Goal: Task Accomplishment & Management: Complete application form

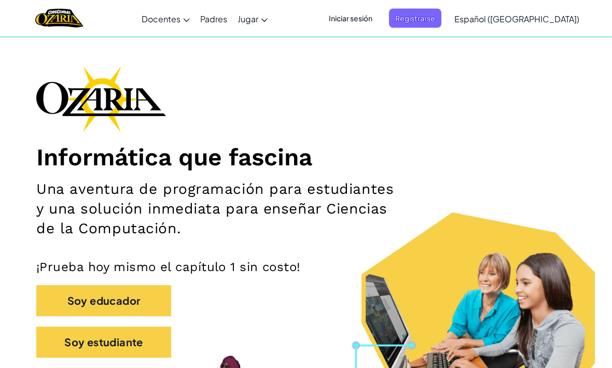
scroll to position [24, 0]
click at [125, 339] on button "Soy estudiante" at bounding box center [103, 342] width 135 height 31
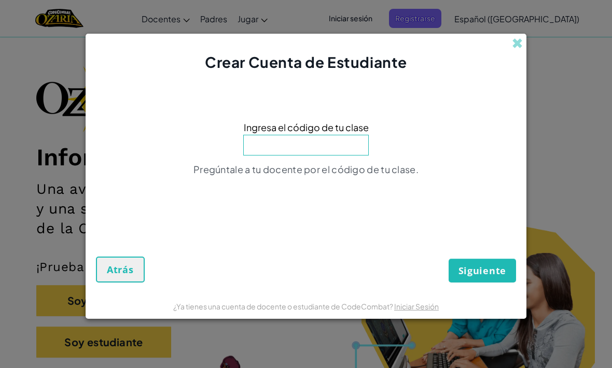
click at [320, 156] on input at bounding box center [306, 145] width 126 height 21
click at [463, 198] on div "Ingresa el código de tu clase Pregúntale a tu docente por el código de tu clase." at bounding box center [306, 151] width 420 height 137
click at [320, 156] on input at bounding box center [306, 145] width 126 height 21
click at [298, 156] on input at bounding box center [306, 145] width 126 height 21
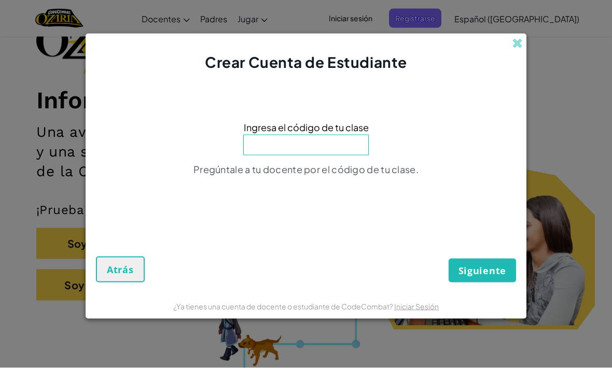
scroll to position [80, 0]
click at [320, 156] on input at bounding box center [306, 145] width 126 height 21
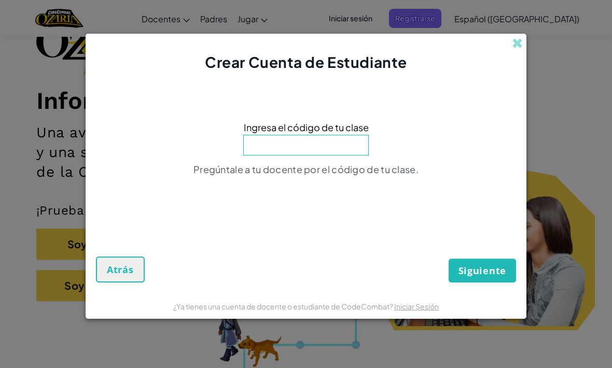
click at [289, 154] on input at bounding box center [306, 145] width 126 height 21
click at [306, 155] on input at bounding box center [306, 145] width 126 height 21
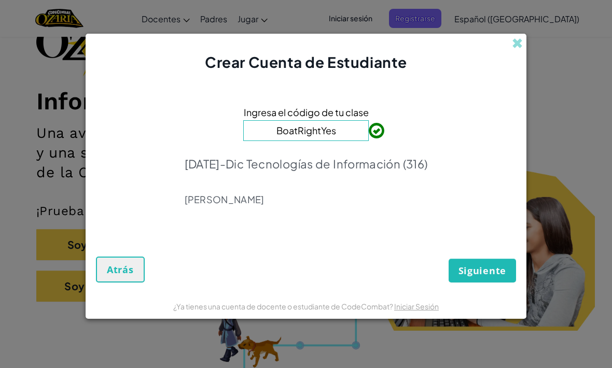
type input "BoatRightYes"
click at [532, 124] on div "Crear Cuenta de Estudiante Ingresa el código de tu clase BoatRightYes [DATE]-Di…" at bounding box center [306, 184] width 612 height 368
click at [489, 277] on span "Siguiente" at bounding box center [483, 271] width 48 height 12
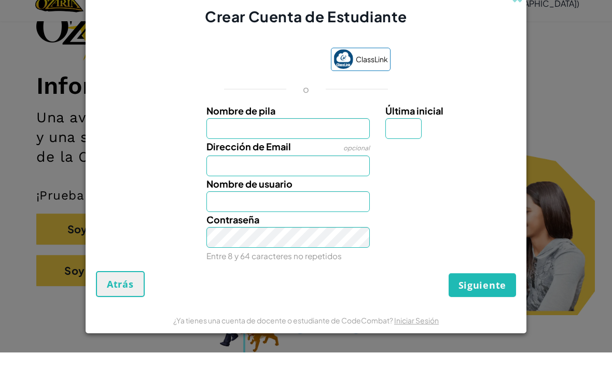
scroll to position [97, 0]
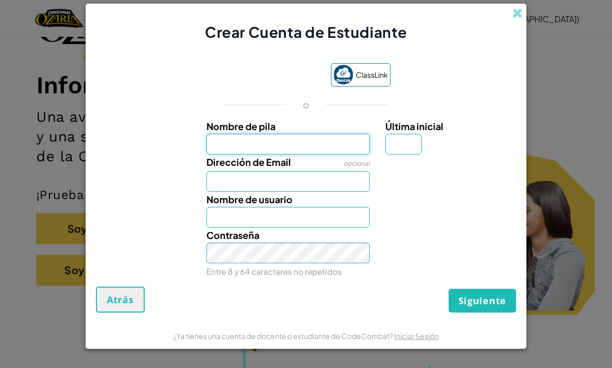
click at [340, 155] on input "Nombre de pila" at bounding box center [289, 144] width 164 height 21
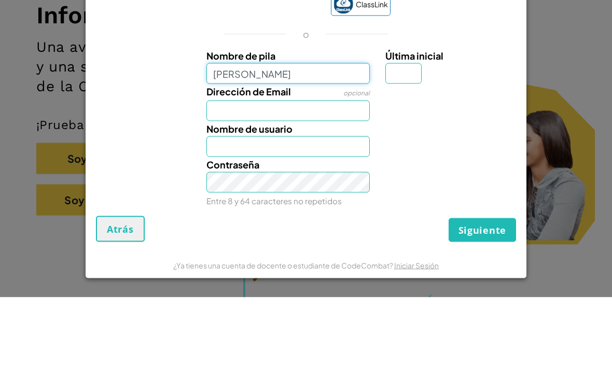
type input "[PERSON_NAME]"
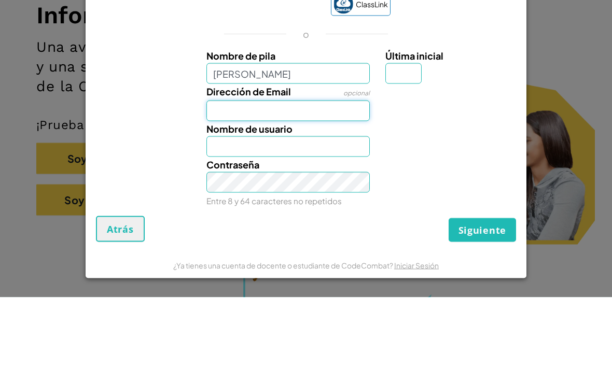
click at [334, 171] on input "Dirección de Email" at bounding box center [289, 181] width 164 height 21
type input "[PERSON_NAME]"
type input "[EMAIL_ADDRESS][DOMAIN_NAME]"
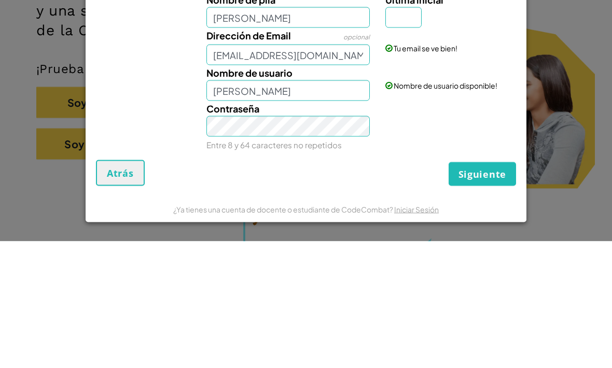
scroll to position [223, 0]
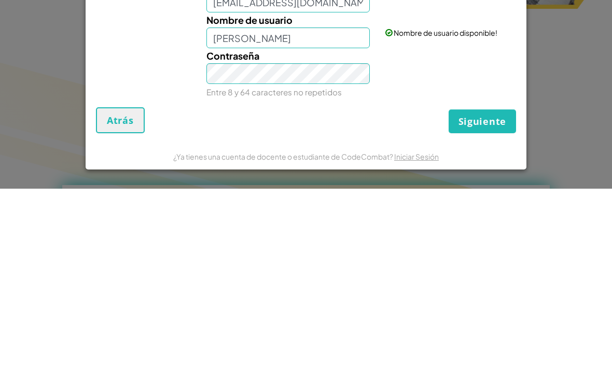
click at [498, 295] on span "Siguiente" at bounding box center [483, 301] width 48 height 12
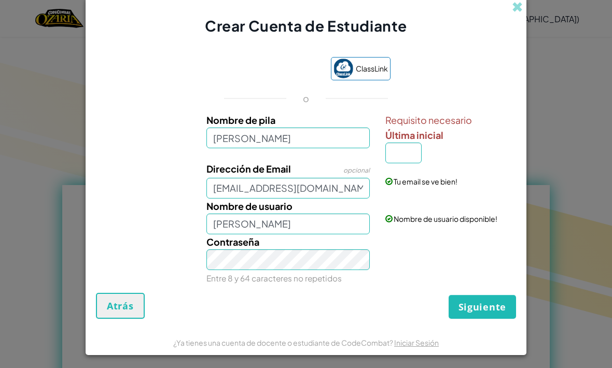
click at [485, 313] on span "Siguiente" at bounding box center [483, 307] width 48 height 12
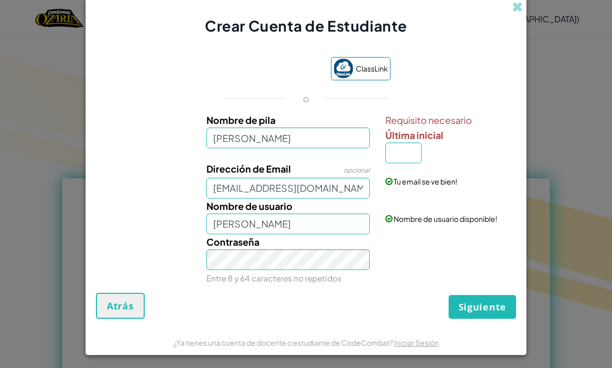
scroll to position [409, 0]
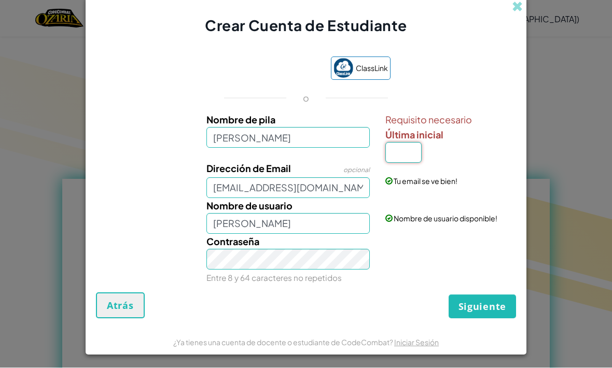
click at [412, 163] on input "Última inicial" at bounding box center [404, 153] width 36 height 21
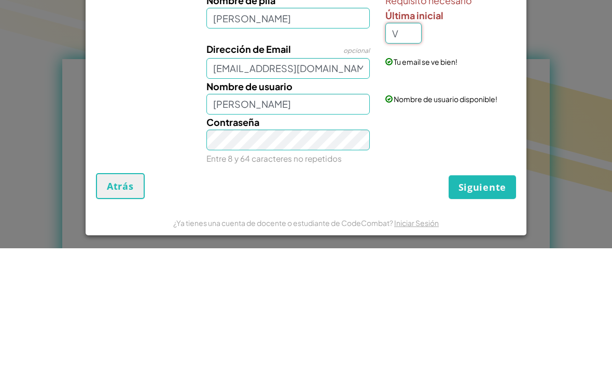
type input "V"
click at [584, 112] on div "Crear Cuenta de Estudiante ClassLink o Nombre de pila [PERSON_NAME] Requisito n…" at bounding box center [306, 184] width 612 height 368
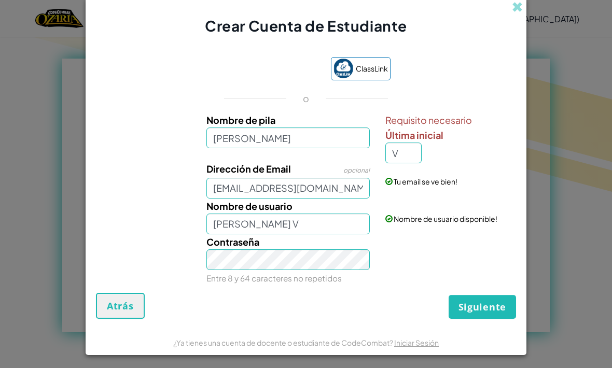
click at [477, 313] on span "Siguiente" at bounding box center [483, 307] width 48 height 12
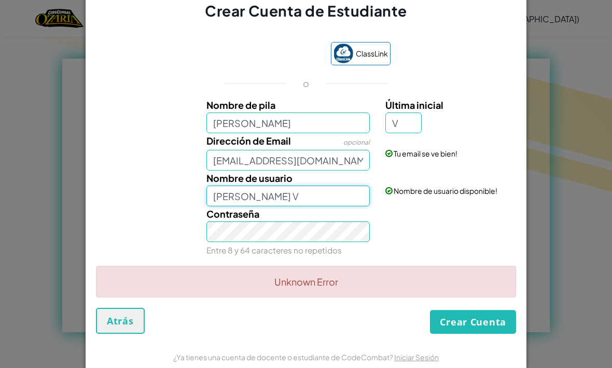
click at [345, 207] on input "[PERSON_NAME] V" at bounding box center [289, 196] width 164 height 21
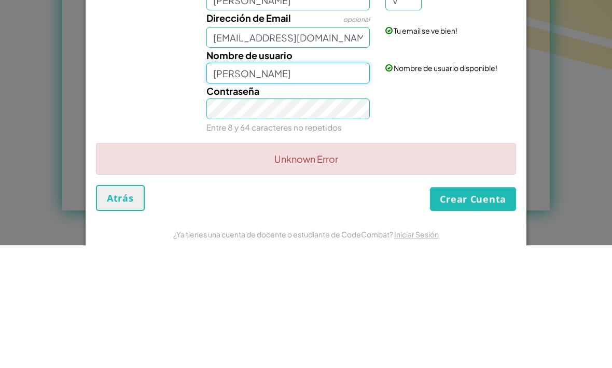
type input "[PERSON_NAME]"
click at [569, 104] on div "Crear Cuenta de Estudiante ClassLink o Nombre de pila [PERSON_NAME] Última inic…" at bounding box center [306, 184] width 612 height 368
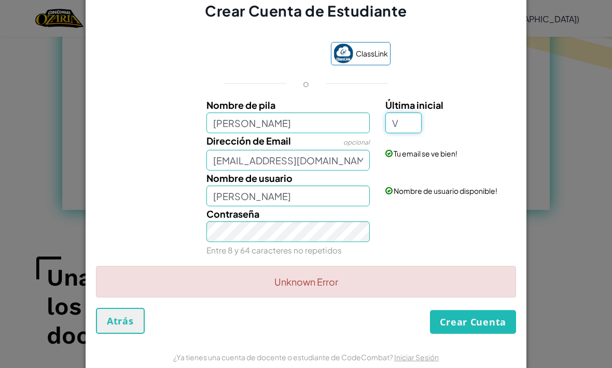
click at [410, 133] on input "V" at bounding box center [404, 123] width 36 height 21
click at [558, 120] on div "Crear Cuenta de Estudiante ClassLink o Nombre de pila [PERSON_NAME] Última inic…" at bounding box center [306, 184] width 612 height 368
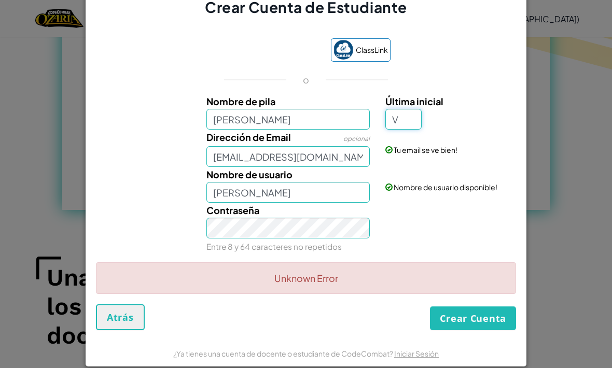
scroll to position [3, 0]
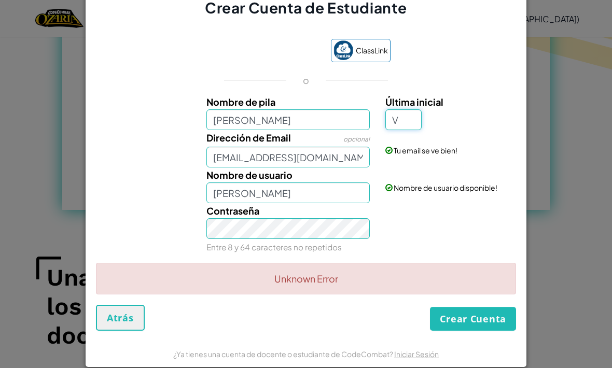
click at [540, 124] on div "Crear Cuenta de Estudiante ClassLink o Nombre de pila [PERSON_NAME] Última inic…" at bounding box center [306, 184] width 612 height 368
click at [489, 331] on button "Crear Cuenta" at bounding box center [473, 319] width 86 height 24
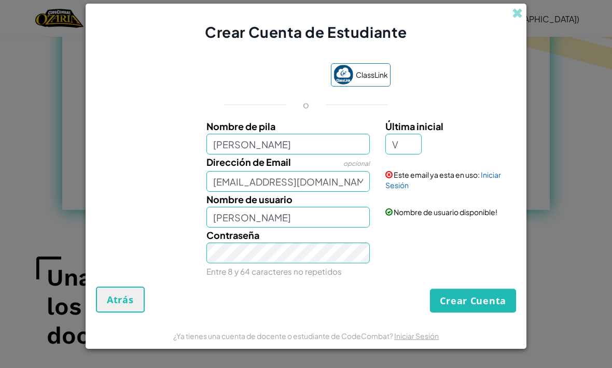
click at [495, 190] on link "Iniciar Sesión" at bounding box center [444, 180] width 116 height 20
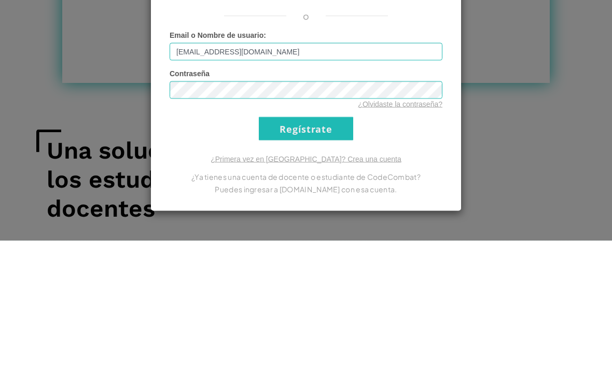
click at [331, 244] on input "Regístrate" at bounding box center [306, 255] width 94 height 23
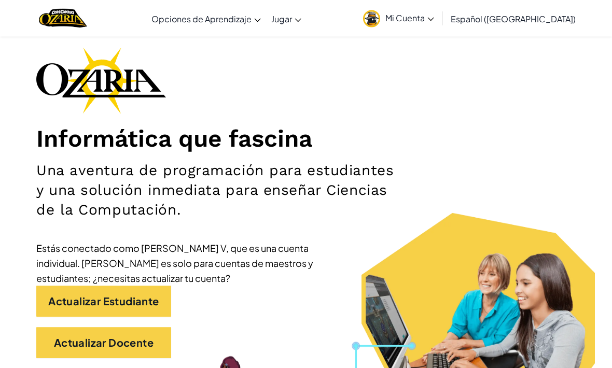
scroll to position [43, 0]
click at [71, 297] on link "Actualizar Estudiante" at bounding box center [103, 301] width 135 height 31
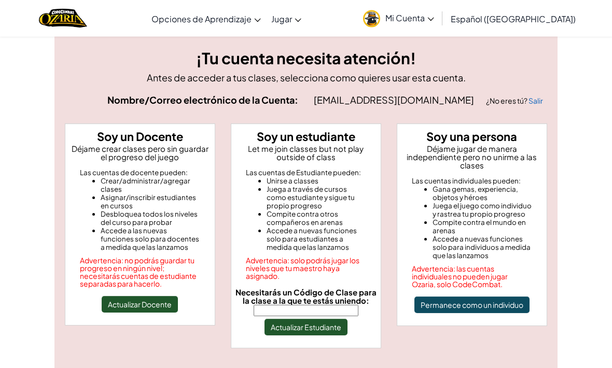
scroll to position [11, 0]
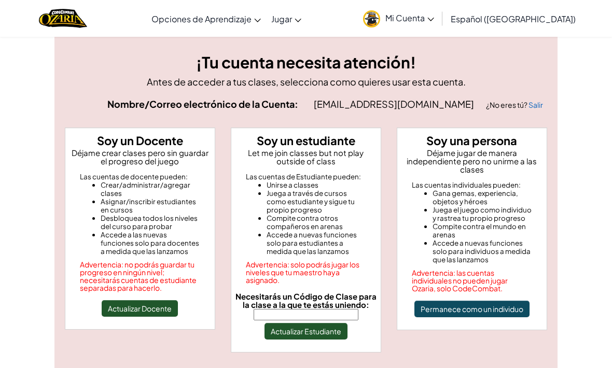
click at [339, 311] on input "Necesitarás un Código de Clase para la clase a la que te estás uniendo:" at bounding box center [306, 314] width 105 height 11
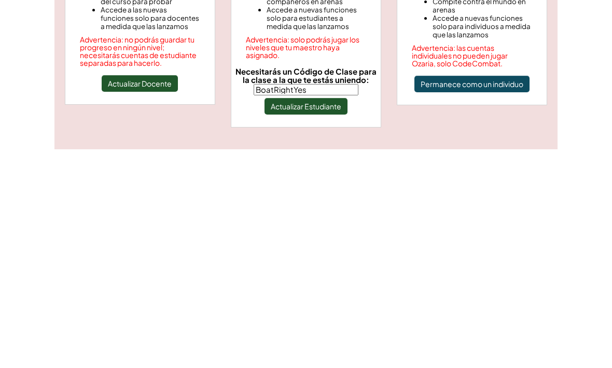
type input "BoatRightYes"
click at [331, 317] on button "Actualizar Estudiante" at bounding box center [306, 325] width 83 height 17
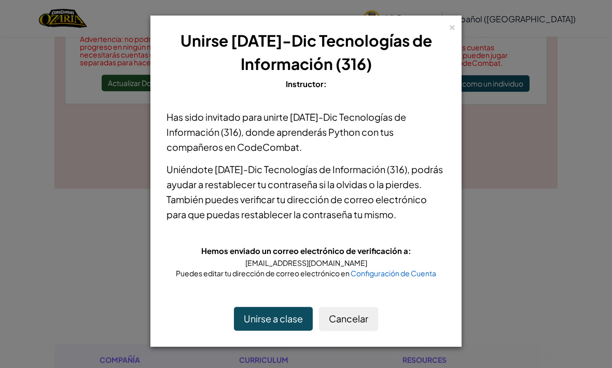
click at [272, 331] on button "Unirse a clase" at bounding box center [273, 319] width 79 height 24
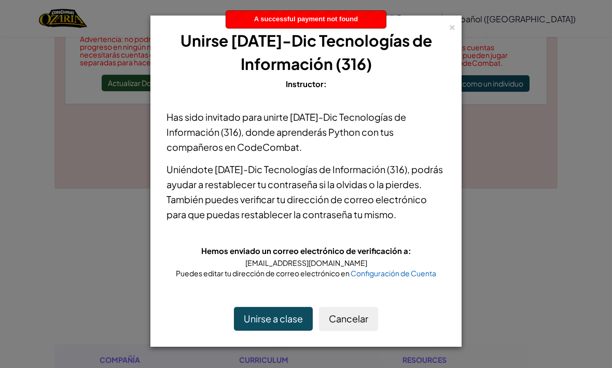
click at [270, 331] on button "Unirse a clase" at bounding box center [273, 319] width 79 height 24
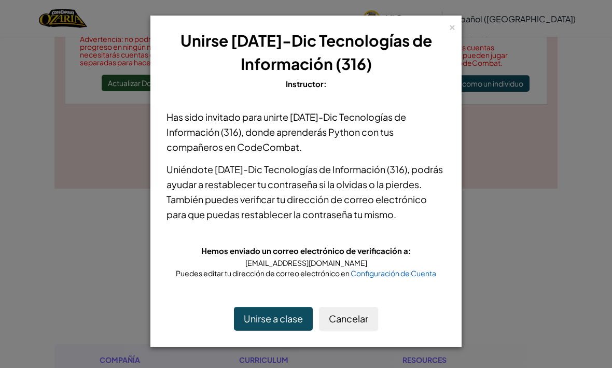
click at [273, 331] on button "Unirse a clase" at bounding box center [273, 319] width 79 height 24
click at [270, 331] on button "Unirse a clase" at bounding box center [273, 319] width 79 height 24
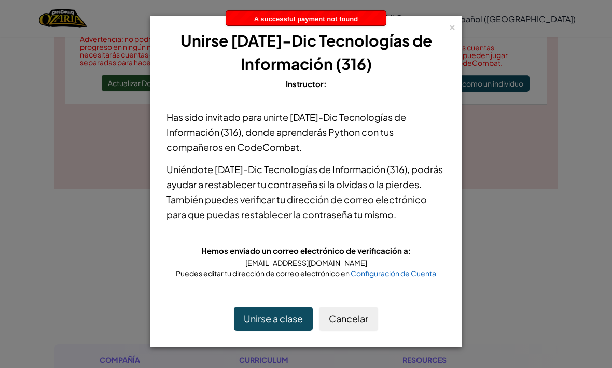
click at [274, 331] on button "Unirse a clase" at bounding box center [273, 319] width 79 height 24
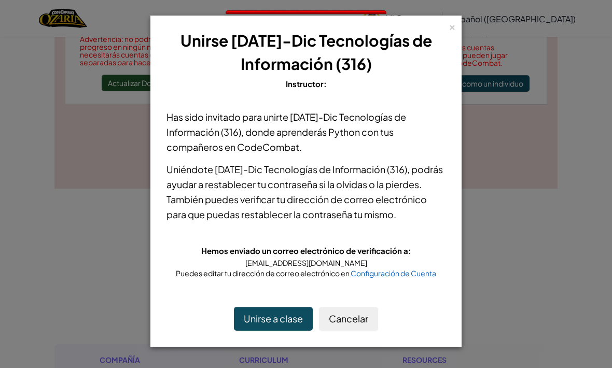
click at [270, 331] on button "Unirse a clase" at bounding box center [273, 319] width 79 height 24
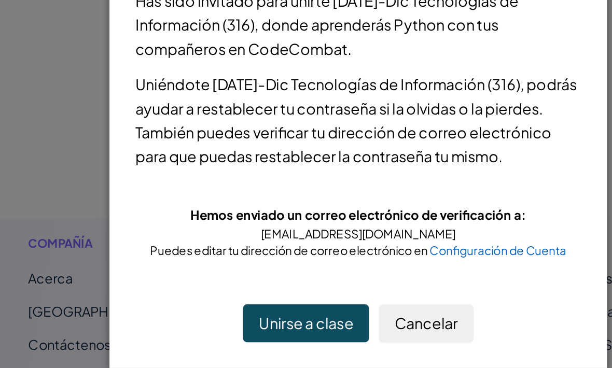
click at [234, 307] on button "Unirse a clase" at bounding box center [273, 319] width 79 height 24
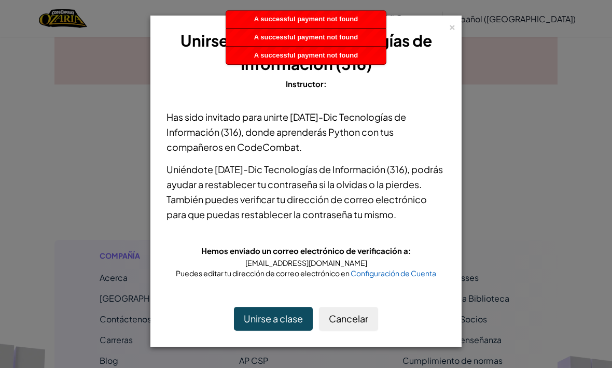
scroll to position [345, 0]
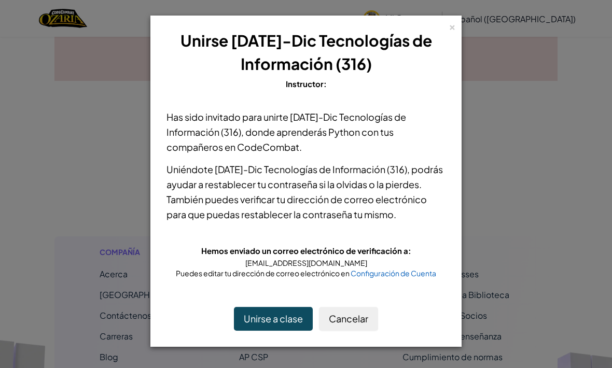
click at [455, 25] on div "×" at bounding box center [452, 25] width 7 height 11
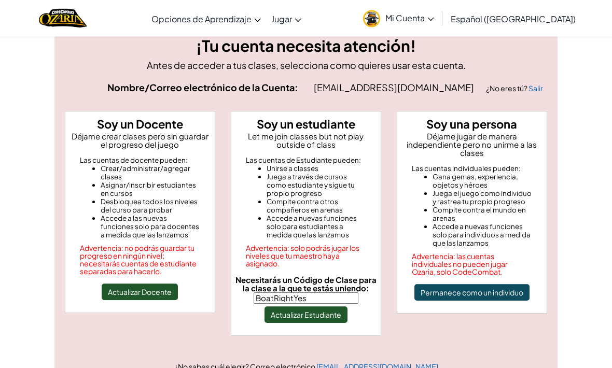
scroll to position [0, 0]
